Goal: Task Accomplishment & Management: Manage account settings

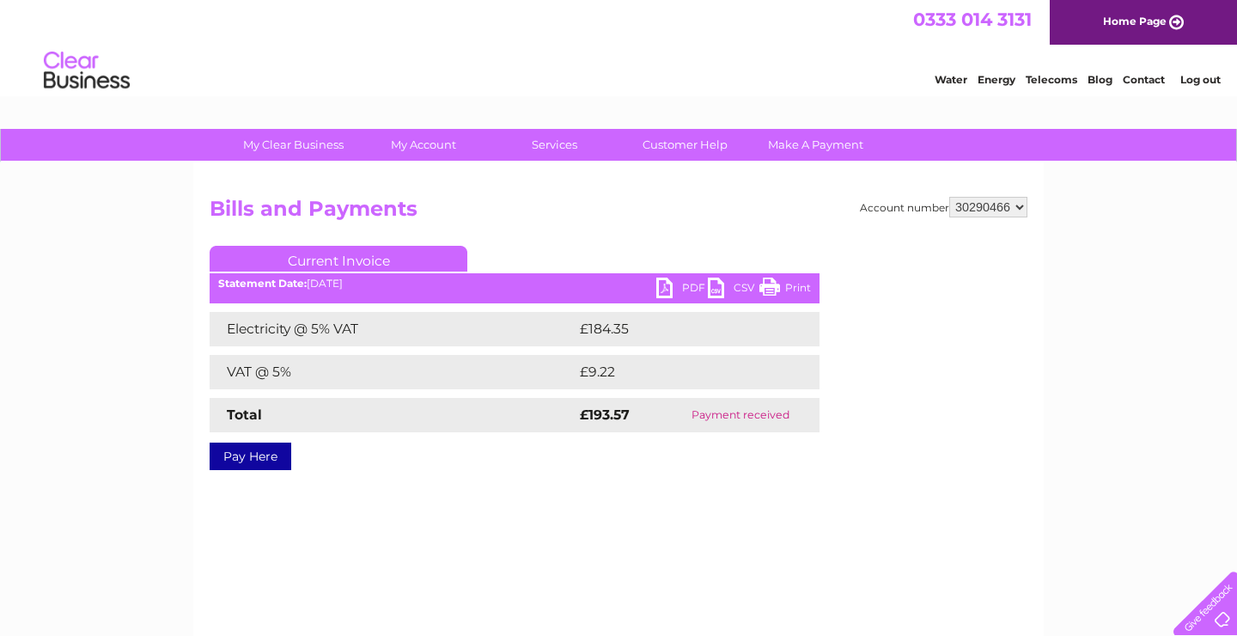
select select "30290474"
click option "30290474" at bounding box center [0, 0] width 0 height 0
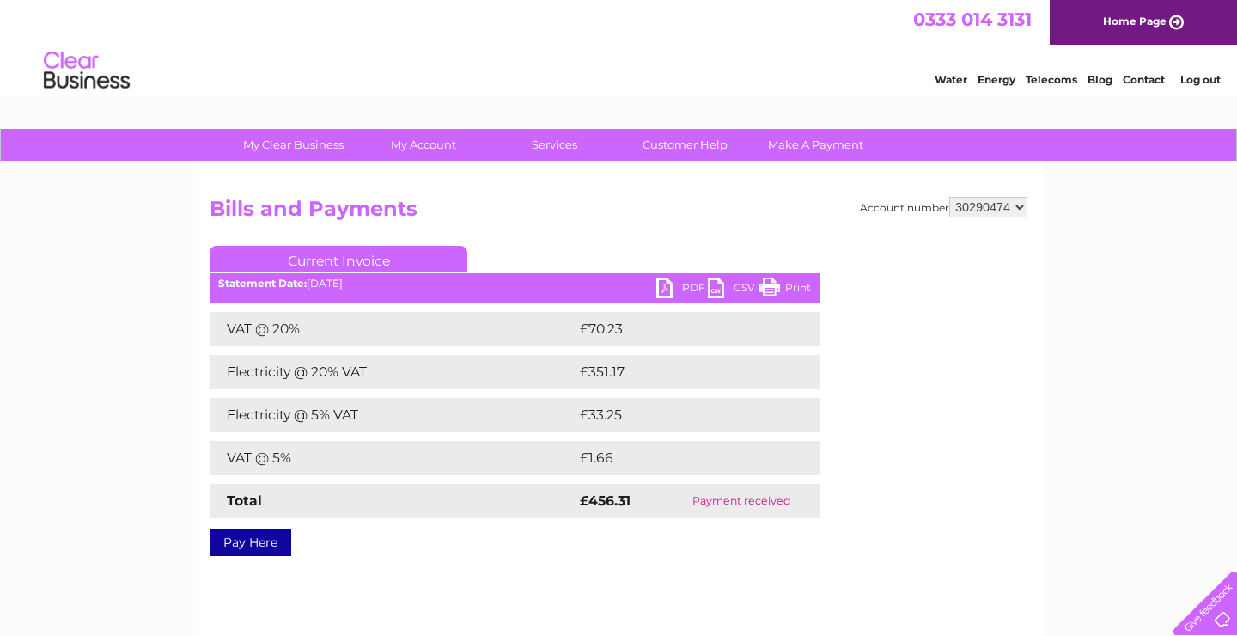
click at [693, 290] on link "PDF" at bounding box center [683, 290] width 52 height 25
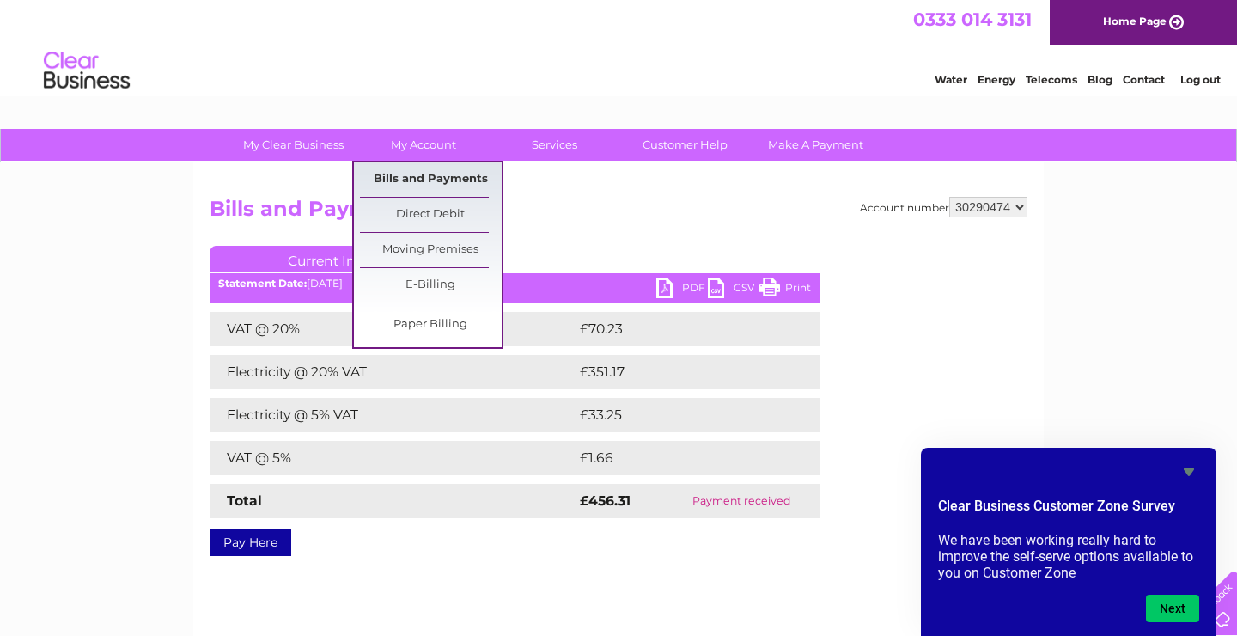
click at [434, 168] on link "Bills and Payments" at bounding box center [431, 179] width 142 height 34
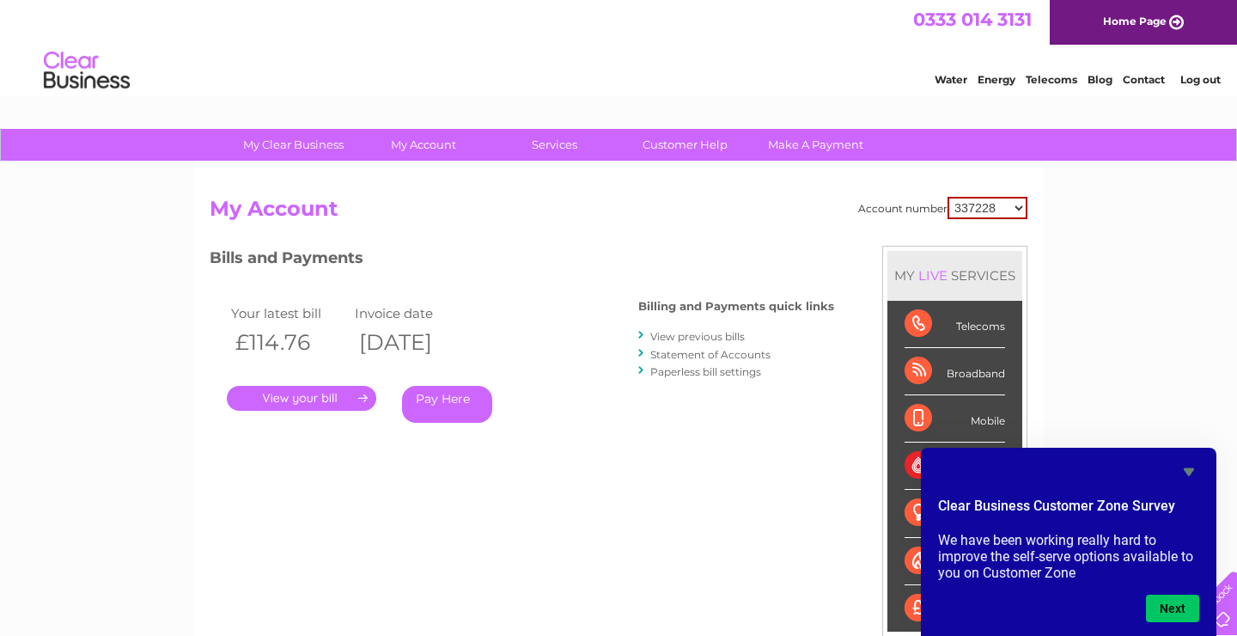
click at [681, 339] on link "View previous bills" at bounding box center [698, 336] width 95 height 13
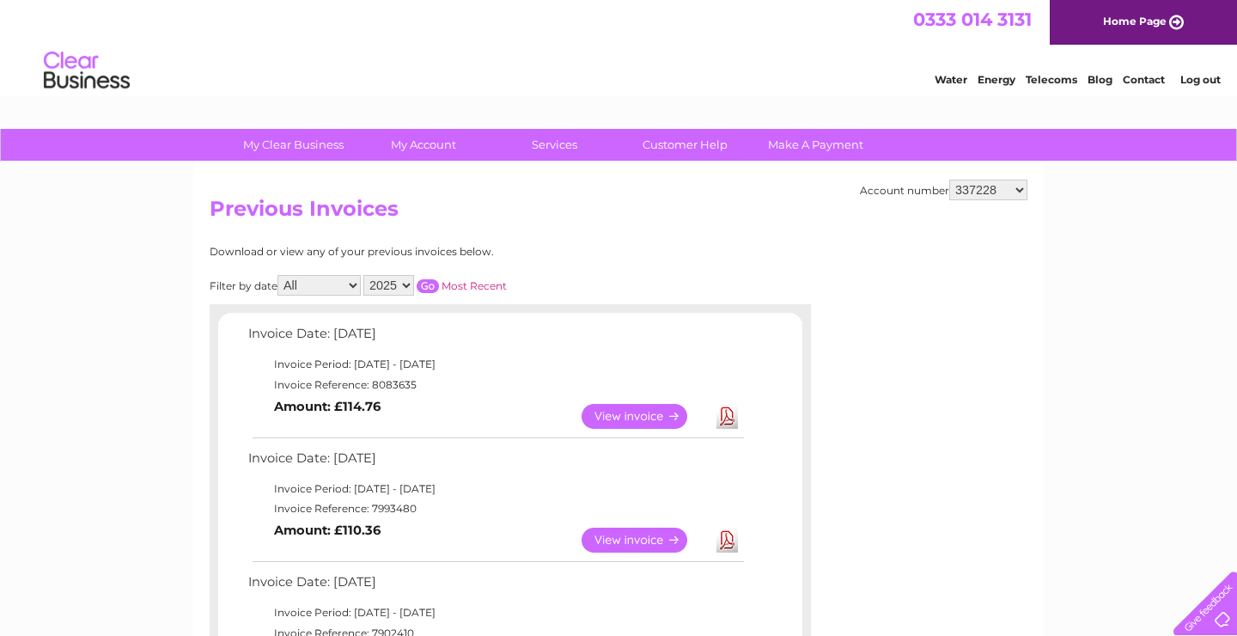
click at [363, 275] on select "2025 2024 2023 2022" at bounding box center [388, 285] width 51 height 21
click option "2023" at bounding box center [0, 0] width 0 height 0
click at [421, 280] on input "button" at bounding box center [428, 286] width 22 height 14
click at [363, 275] on select "2025 2024 2023 2022" at bounding box center [388, 285] width 51 height 21
select select "2022"
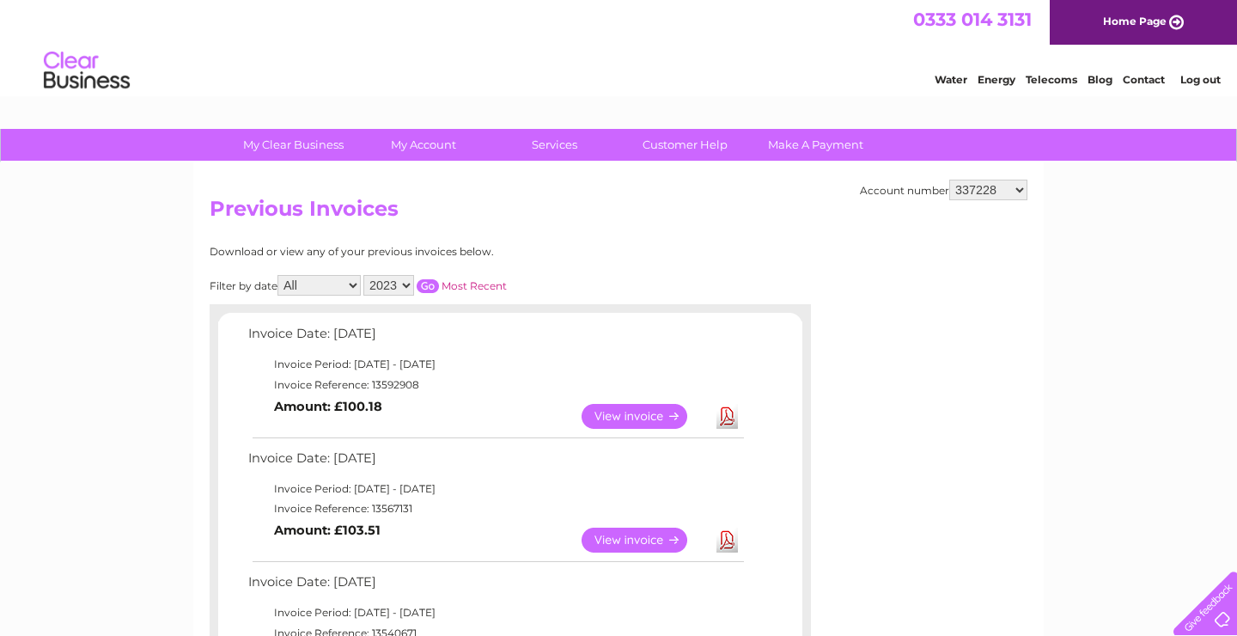
click option "2022" at bounding box center [0, 0] width 0 height 0
click at [435, 284] on input "button" at bounding box center [428, 286] width 22 height 14
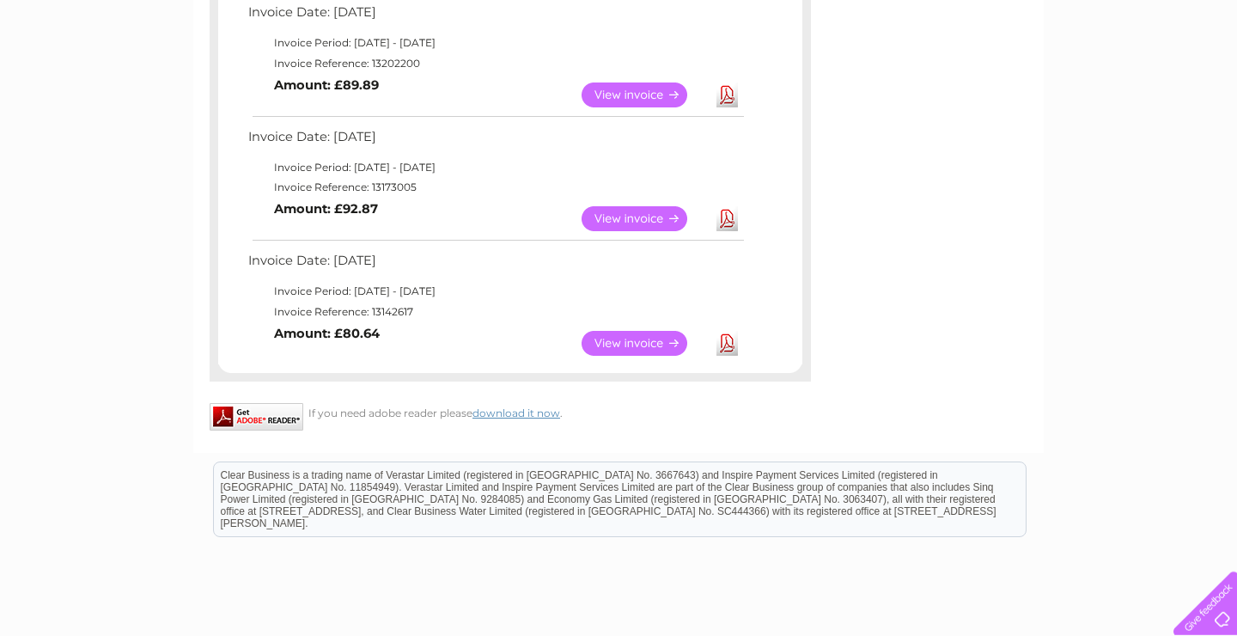
scroll to position [322, 0]
click at [641, 348] on link "View" at bounding box center [645, 342] width 126 height 25
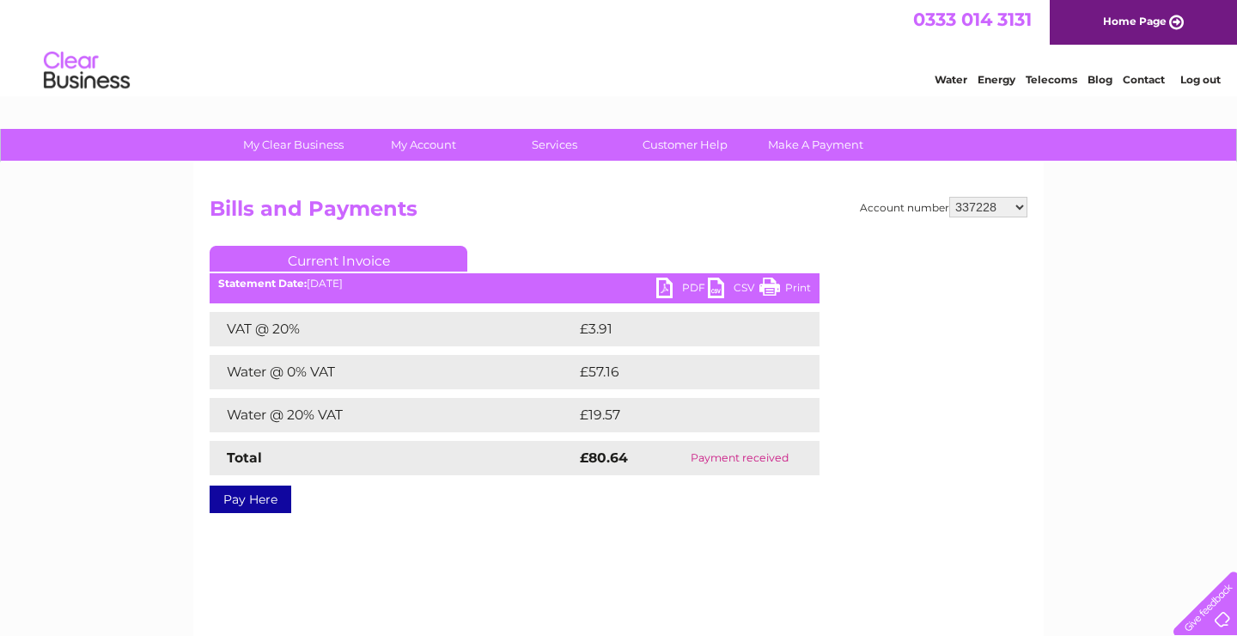
click at [950, 197] on select "337228 382500 439338 442724 442887 444861 444869 445778 447015 452092 452130 45…" at bounding box center [989, 207] width 78 height 21
select select "30290474"
click option "30290474" at bounding box center [0, 0] width 0 height 0
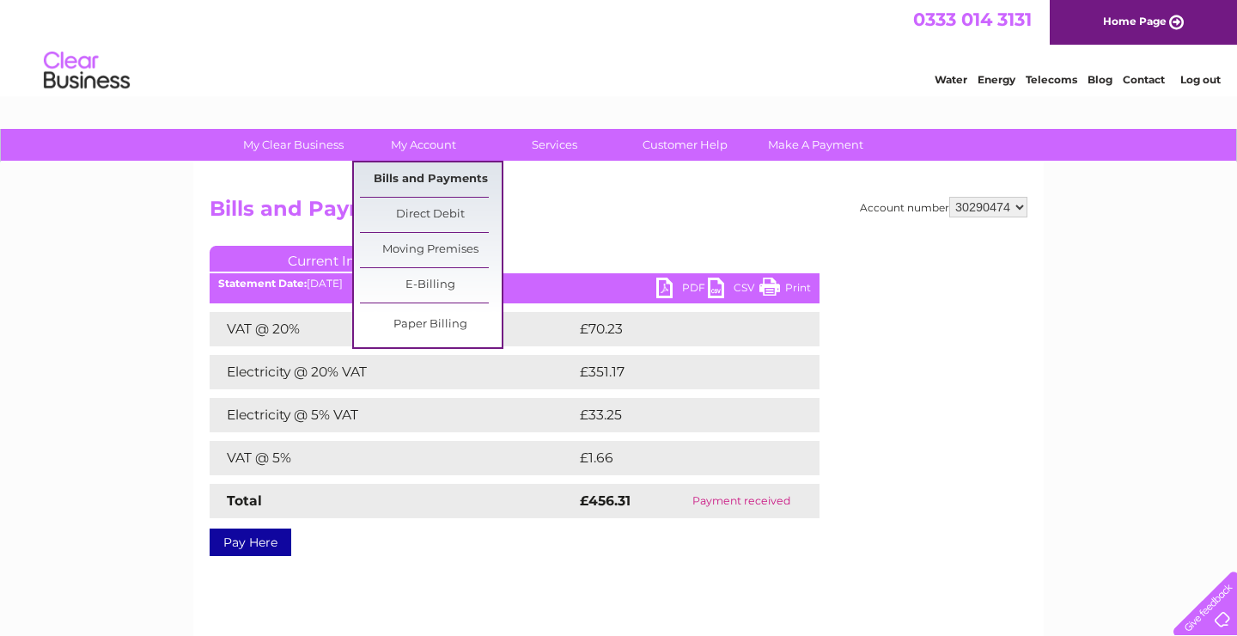
click at [434, 175] on link "Bills and Payments" at bounding box center [431, 179] width 142 height 34
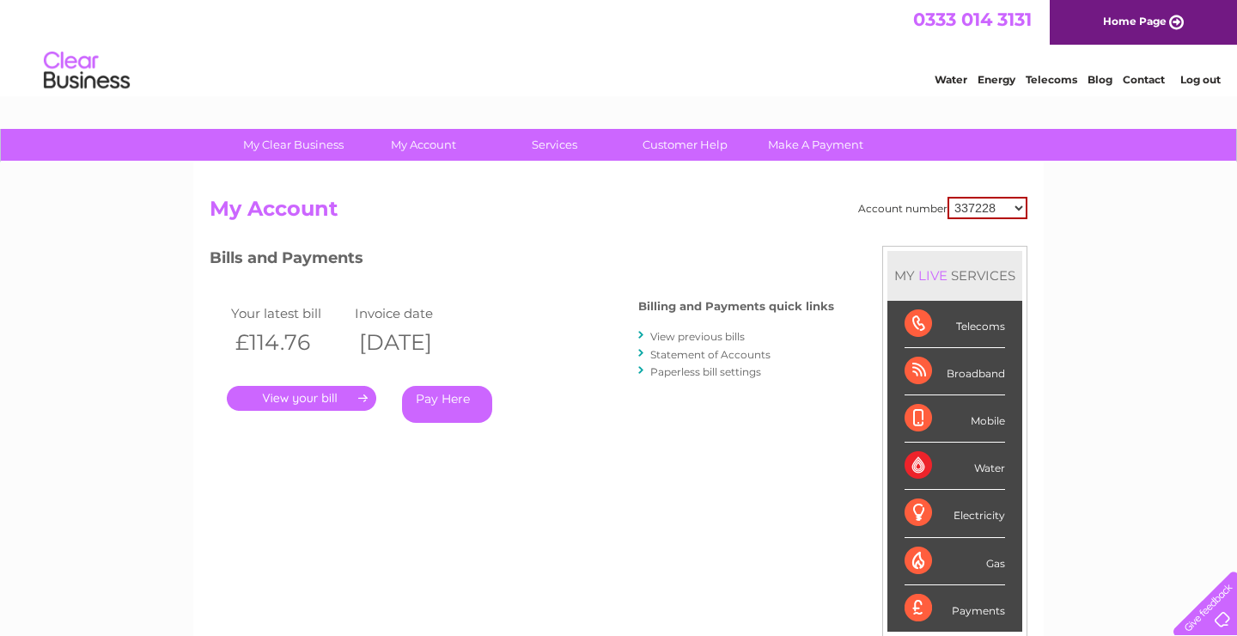
click at [948, 197] on select "337228 382500 439338 442724 442887 444861 444869 445778 447015 452092 452130 45…" at bounding box center [988, 208] width 80 height 22
select select "30290474"
click option "30290474" at bounding box center [0, 0] width 0 height 0
click at [710, 339] on link "View previous bills" at bounding box center [698, 336] width 95 height 13
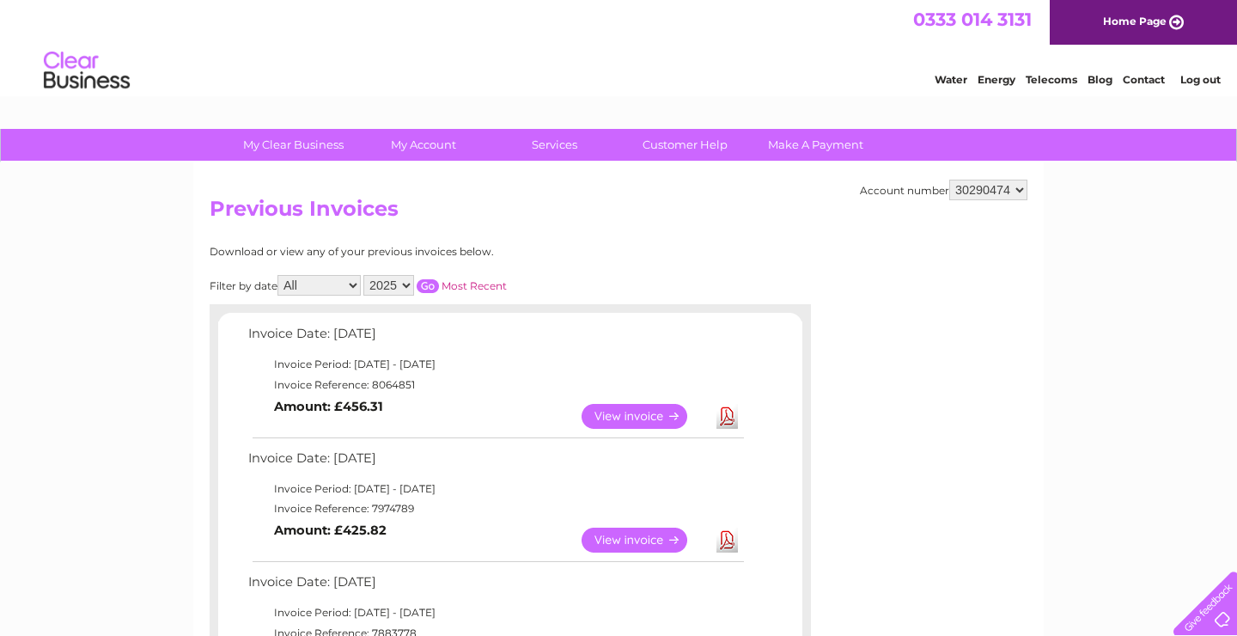
click at [363, 275] on select "2025 2024" at bounding box center [388, 285] width 51 height 21
select select "2024"
click option "2024" at bounding box center [0, 0] width 0 height 0
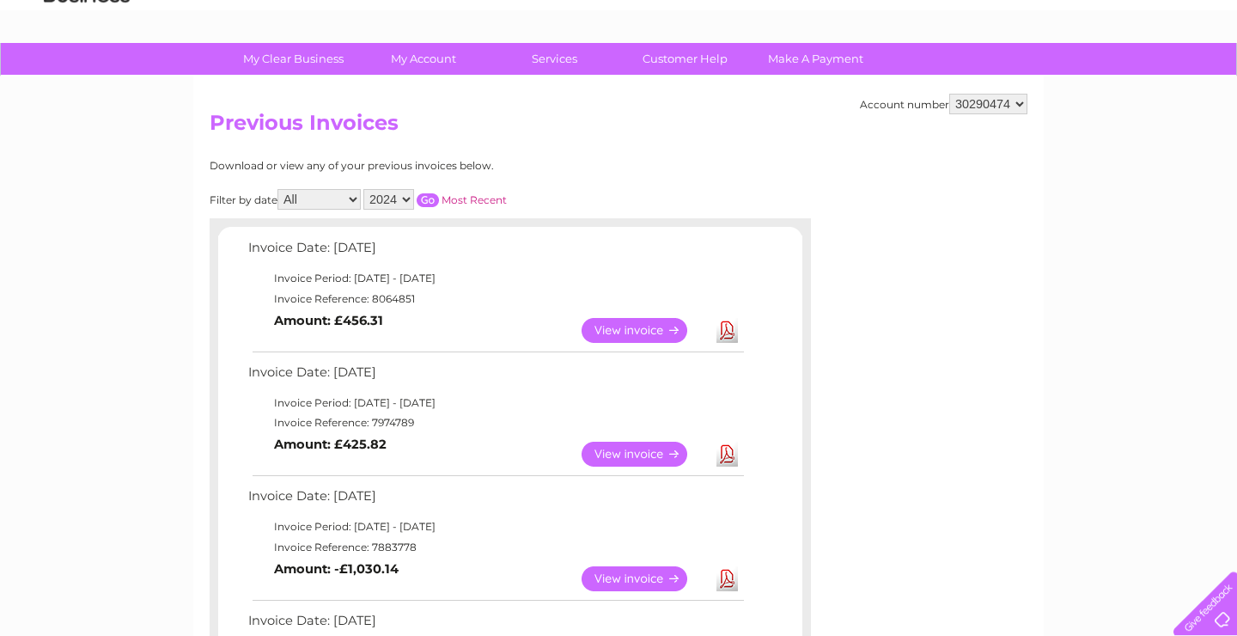
scroll to position [84, 0]
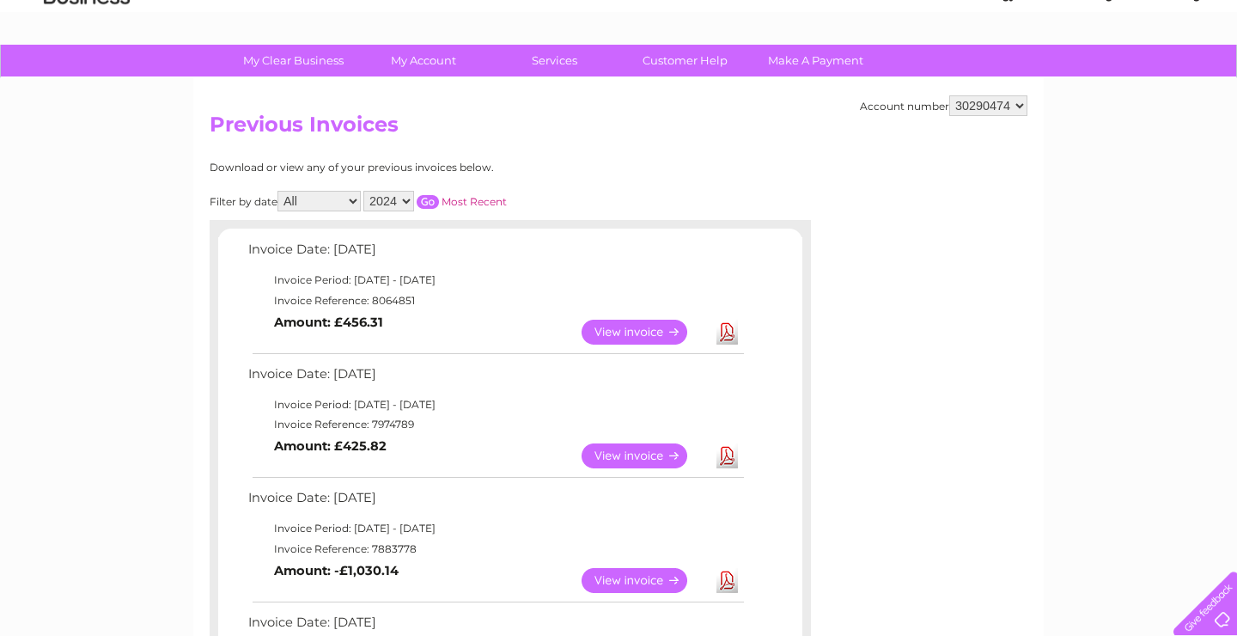
click at [426, 195] on input "button" at bounding box center [428, 202] width 22 height 14
click at [363, 191] on select "2025 2024" at bounding box center [388, 201] width 51 height 21
click at [395, 203] on select "2025 2024" at bounding box center [388, 201] width 51 height 21
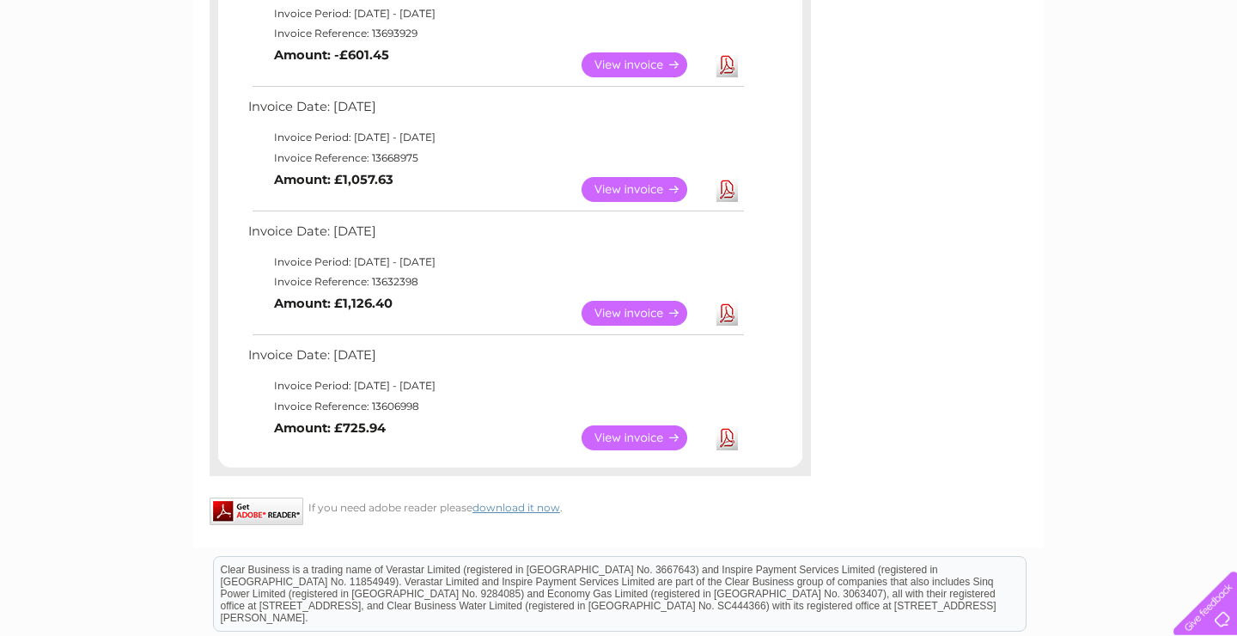
scroll to position [1337, 0]
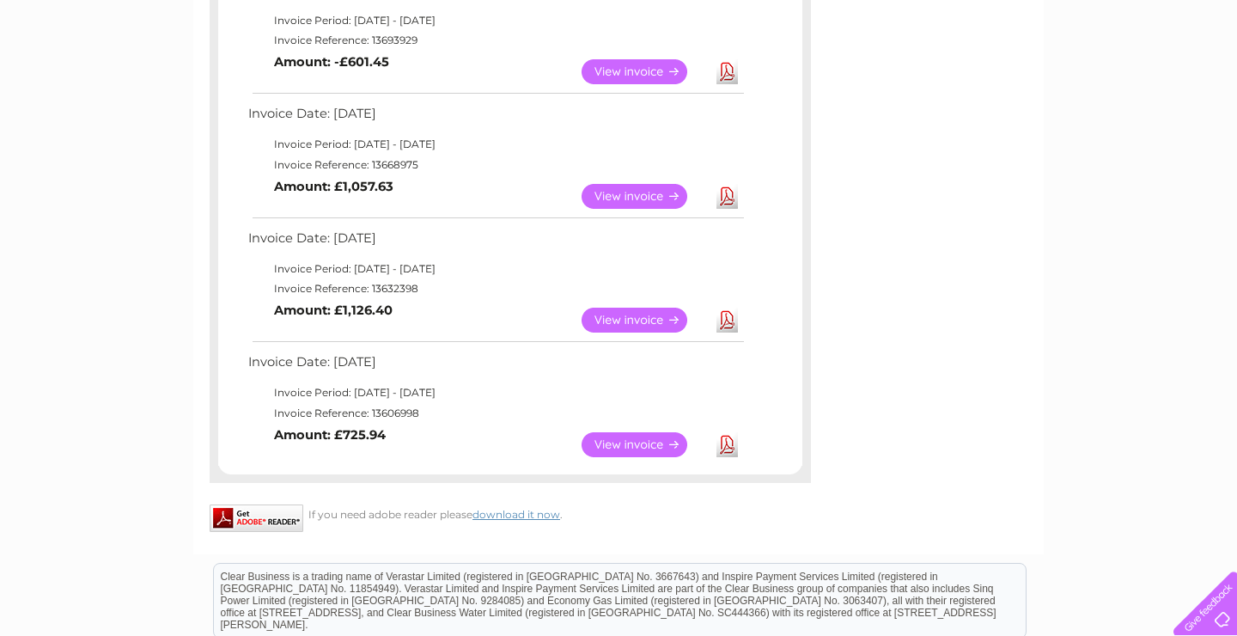
click at [626, 443] on link "View" at bounding box center [645, 444] width 126 height 25
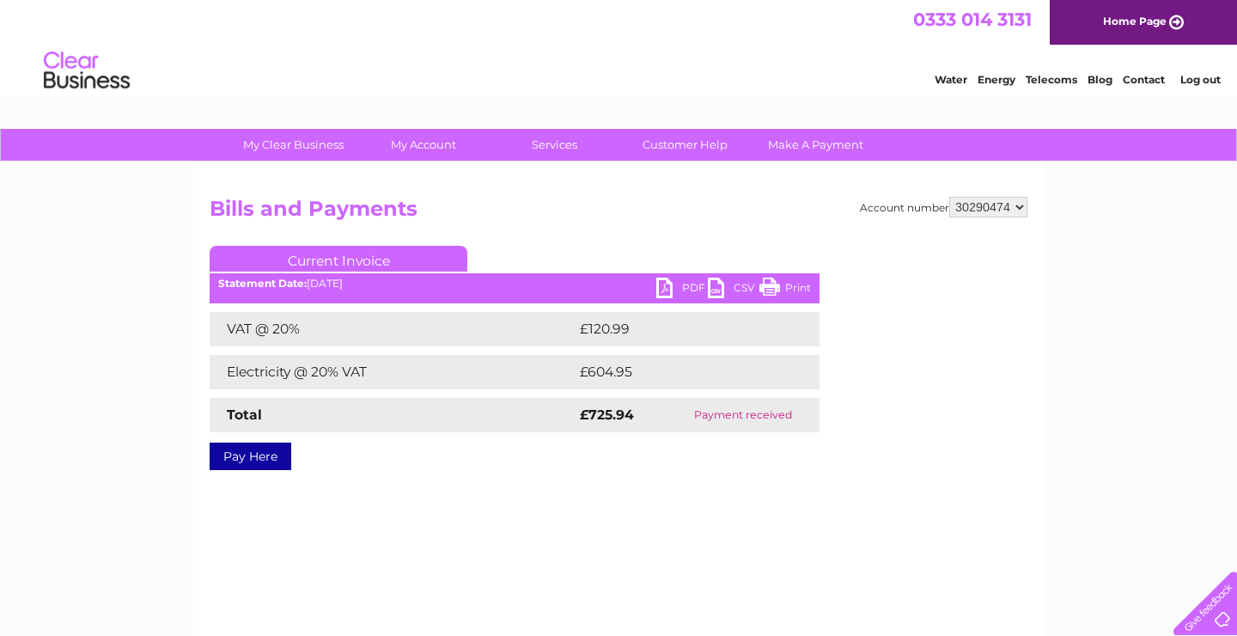
click at [682, 291] on link "PDF" at bounding box center [683, 290] width 52 height 25
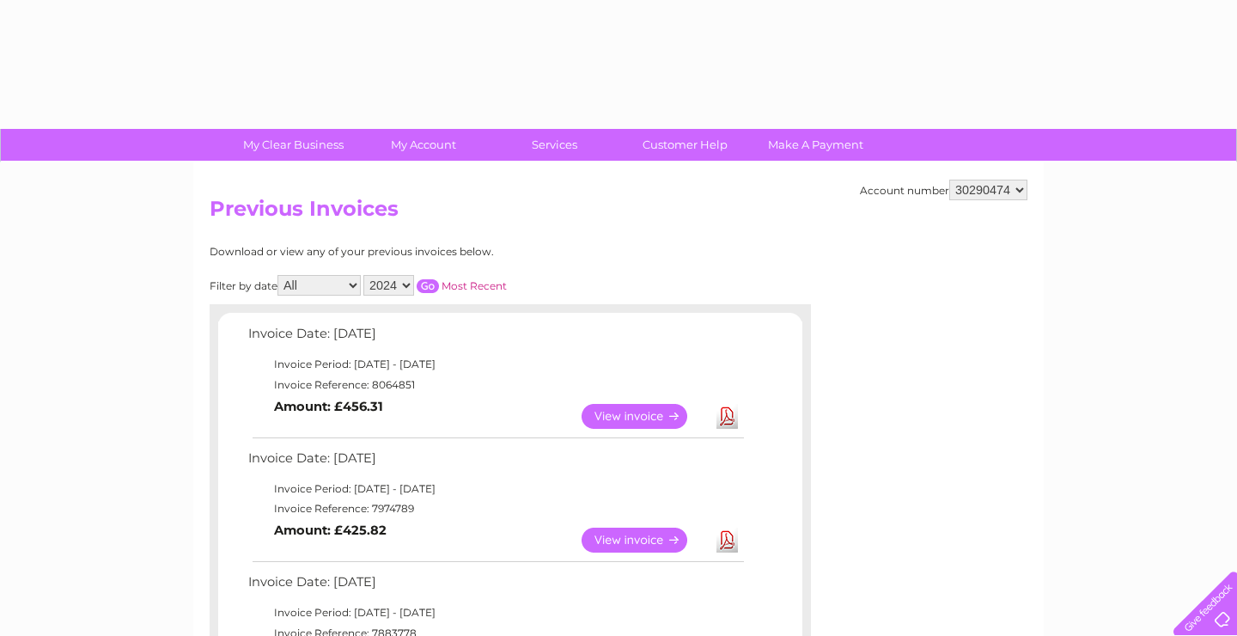
select select "2024"
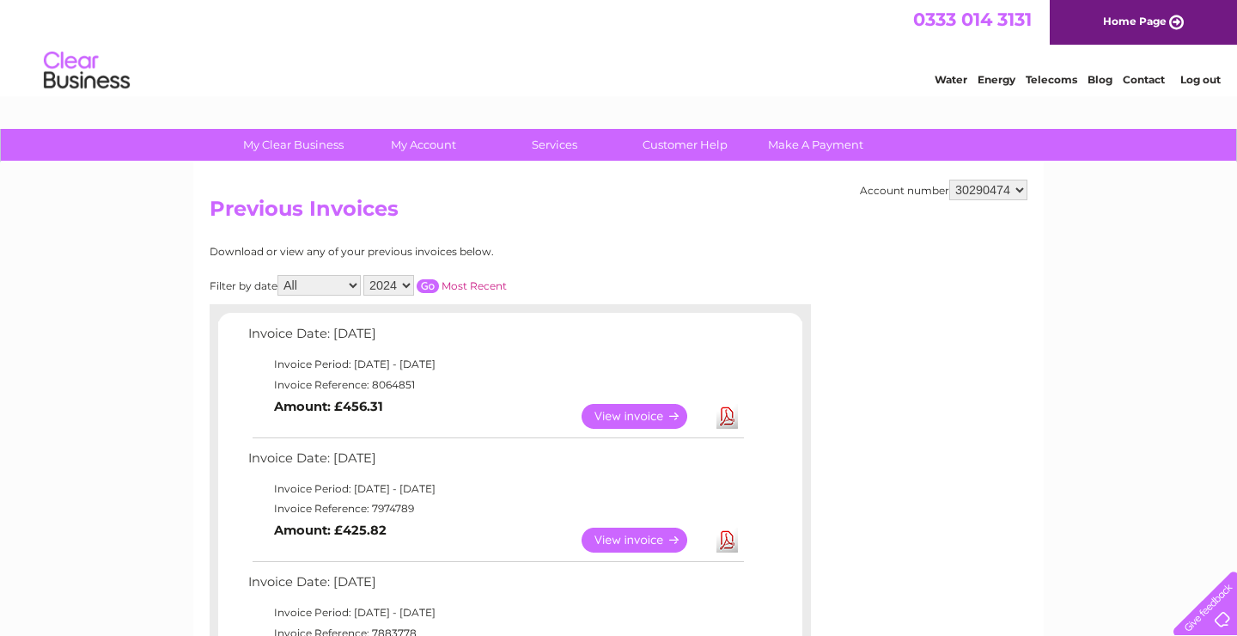
click at [425, 279] on input "button" at bounding box center [428, 286] width 22 height 14
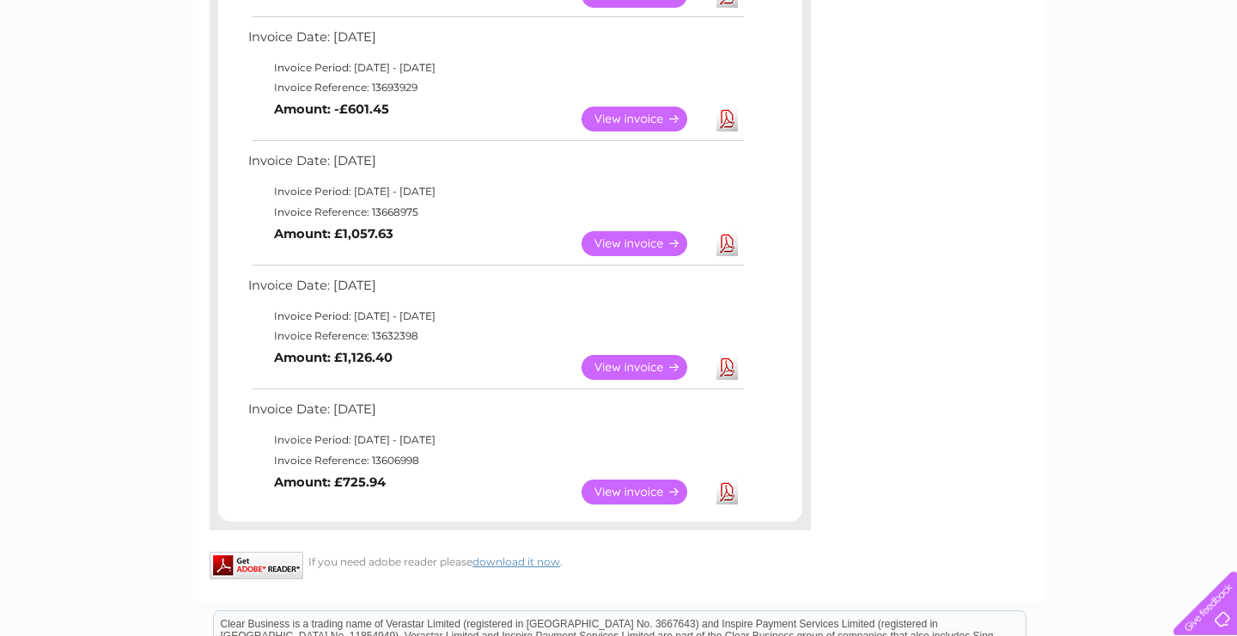
scroll to position [1283, 0]
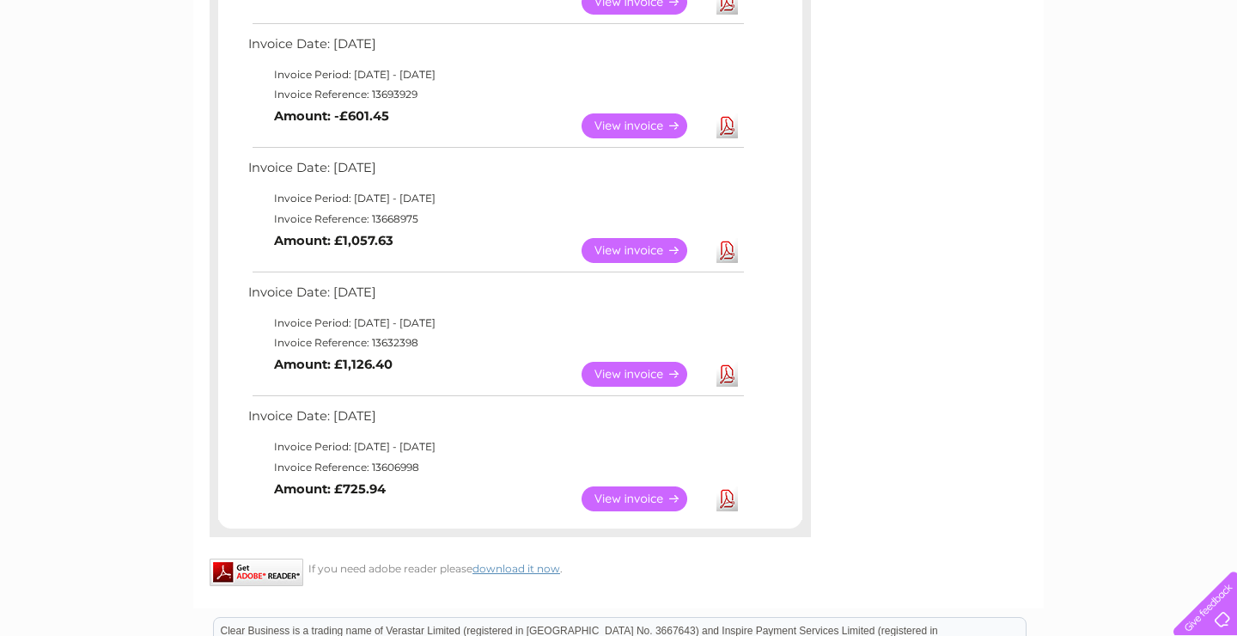
click at [622, 376] on link "View" at bounding box center [645, 374] width 126 height 25
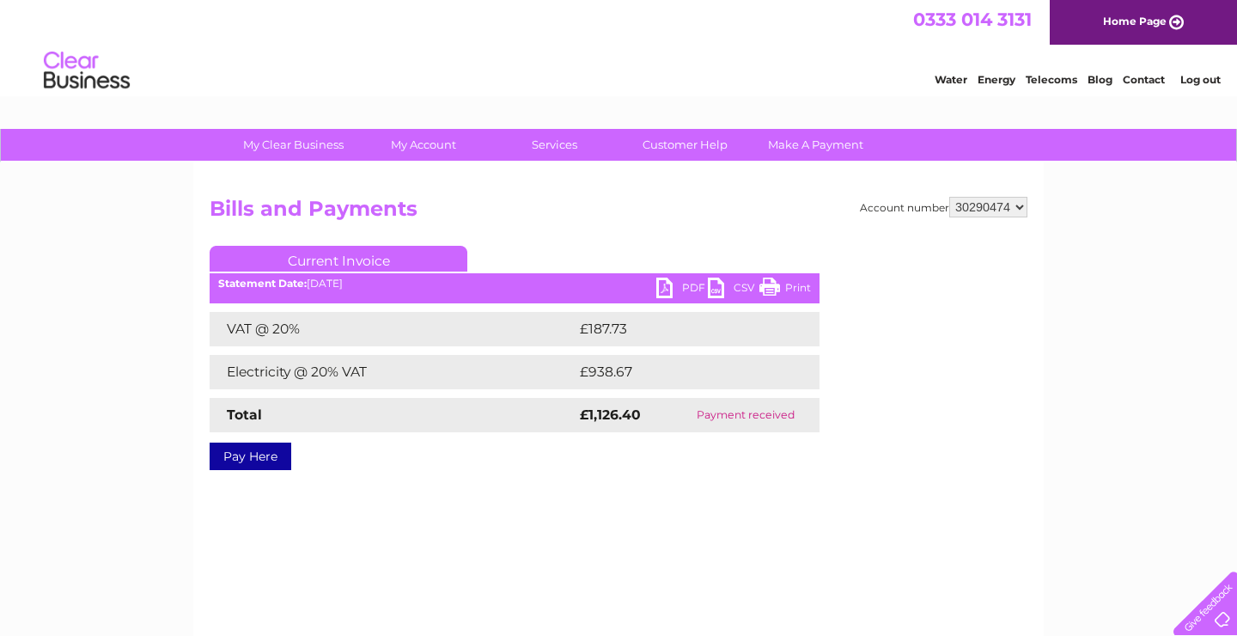
click at [689, 283] on link "PDF" at bounding box center [683, 290] width 52 height 25
